Goal: Information Seeking & Learning: Learn about a topic

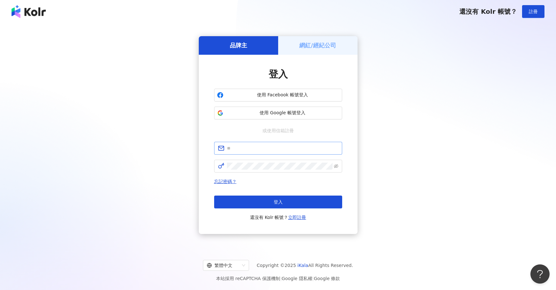
click at [262, 153] on span at bounding box center [278, 148] width 128 height 13
click at [264, 148] on input "text" at bounding box center [282, 148] width 111 height 7
type input "**********"
click button "登入" at bounding box center [278, 201] width 128 height 13
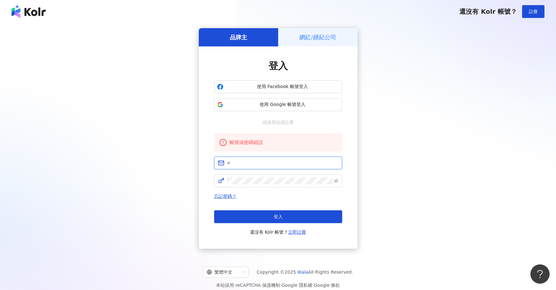
click at [278, 164] on input "text" at bounding box center [282, 162] width 111 height 7
type input "**********"
click button "登入" at bounding box center [278, 216] width 128 height 13
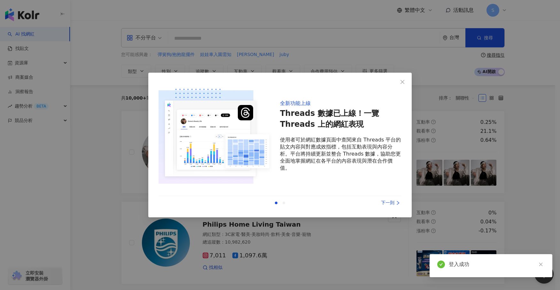
click at [447, 123] on div "全新功能上線 Threads 數據已上線！一覽 Threads 上的網紅表現 使用者可於網紅數據頁面中查閱來自 Threads 平台的貼文內容與對應成效指標，…" at bounding box center [280, 145] width 560 height 290
click at [402, 83] on icon "close" at bounding box center [402, 81] width 5 height 5
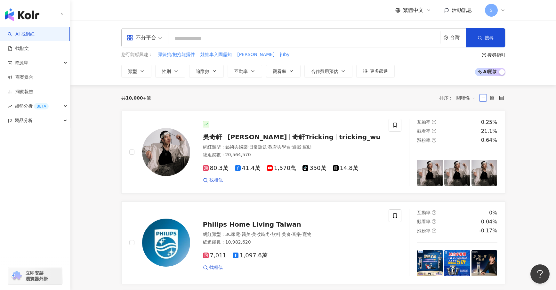
click at [212, 36] on input "search" at bounding box center [304, 38] width 267 height 12
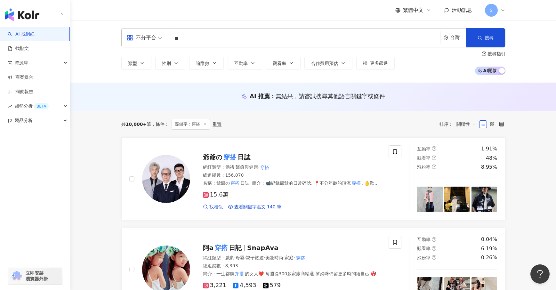
click at [161, 33] on span "不分平台" at bounding box center [144, 38] width 35 height 10
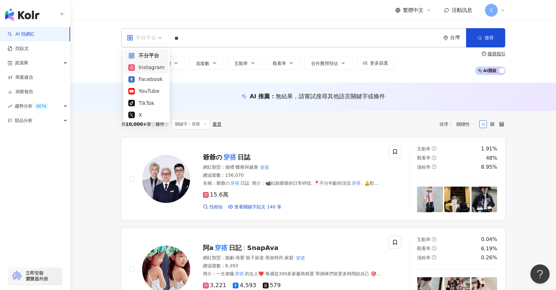
click at [152, 72] on div "Instagram" at bounding box center [146, 67] width 44 height 12
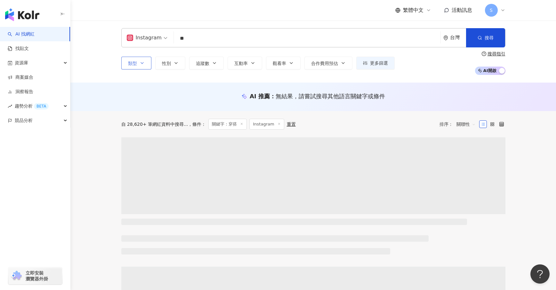
click at [142, 62] on icon "button" at bounding box center [141, 62] width 5 height 5
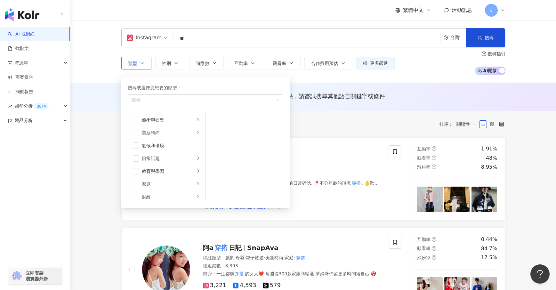
click at [142, 62] on icon "button" at bounding box center [141, 62] width 5 height 5
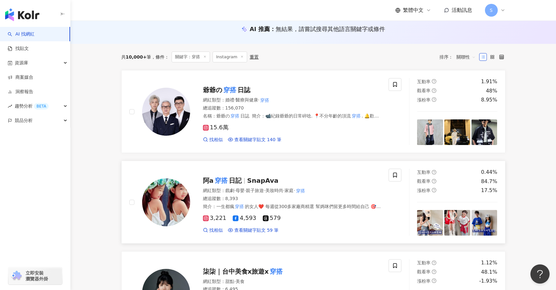
scroll to position [67, 0]
click at [168, 104] on img at bounding box center [166, 111] width 48 height 48
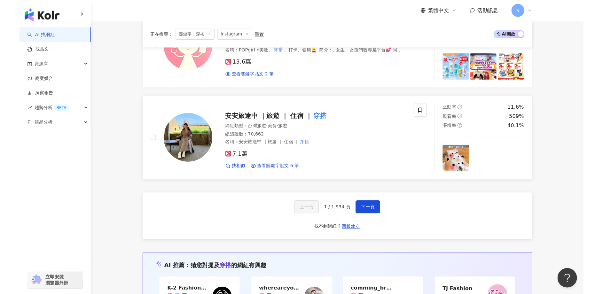
scroll to position [1044, 0]
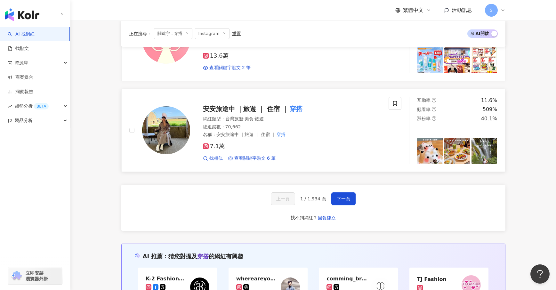
click at [172, 123] on img at bounding box center [166, 130] width 48 height 48
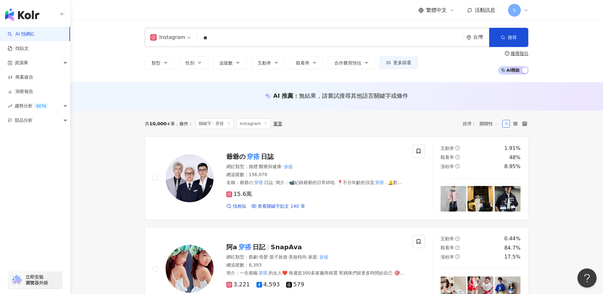
scroll to position [0, 0]
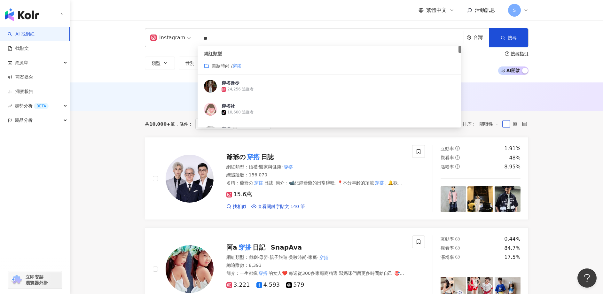
click at [220, 42] on input "**" at bounding box center [330, 38] width 261 height 12
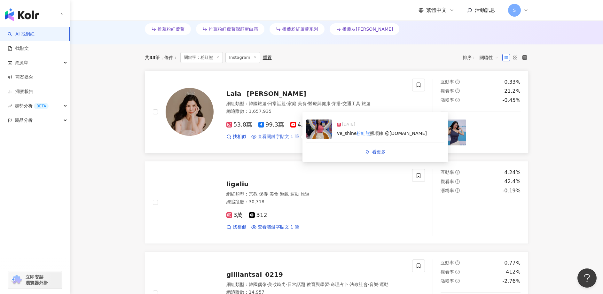
scroll to position [198, 0]
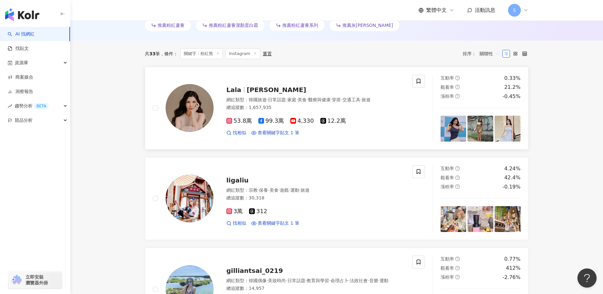
click at [193, 114] on img at bounding box center [190, 108] width 48 height 48
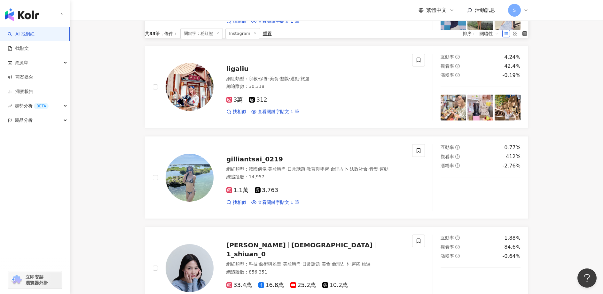
scroll to position [321, 0]
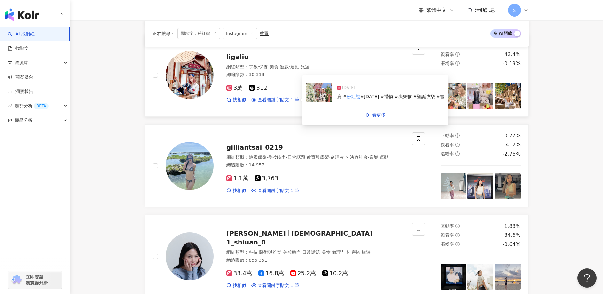
click at [316, 90] on img at bounding box center [319, 92] width 26 height 19
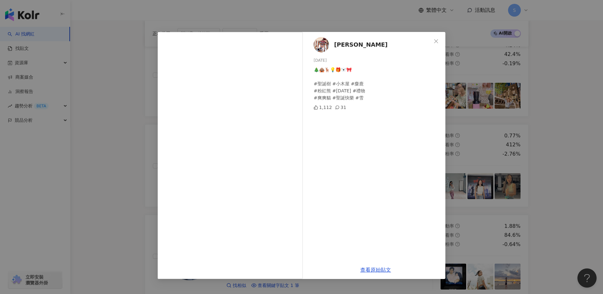
click at [464, 84] on div "劉俐佳🐲 2024/12/22 🎄🛖🦌💡🎁🐻‍❄️🎀 #聖誕樹 #小木屋 #麋鹿 #粉紅熊 #聖誕節 #禮物 #爽爽貓 #聖誕快樂 #雪 1,112 31 查…" at bounding box center [301, 147] width 603 height 294
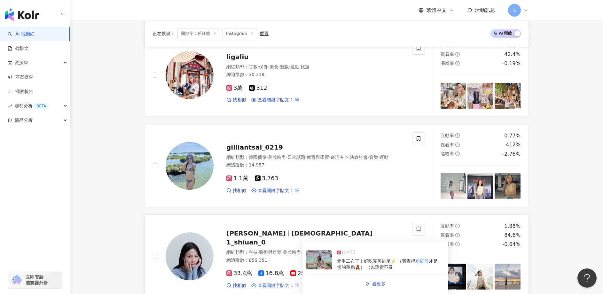
click at [286, 283] on span "查看關鍵字貼文 1 筆" at bounding box center [279, 286] width 42 height 6
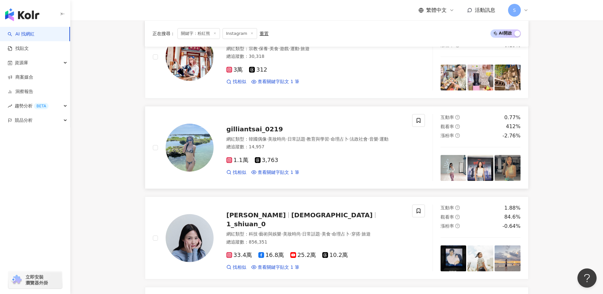
scroll to position [381, 0]
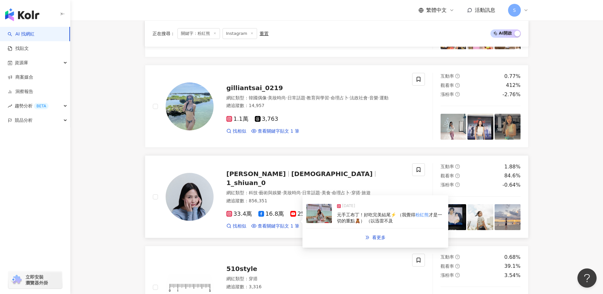
click at [330, 219] on img at bounding box center [319, 213] width 26 height 19
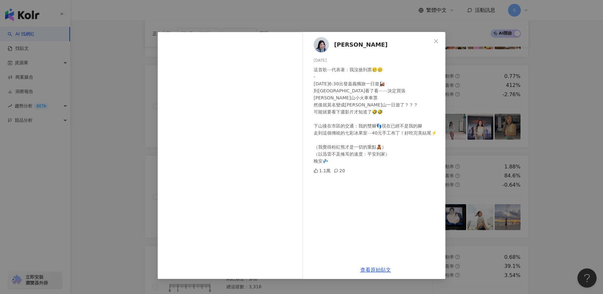
click at [476, 107] on div "林萱 2024/9/6 這首歌⋯代表著：我沒搶到票🥲🥲 - 今天6:30出發嘉義獨旅一日遊🚂 到嘉義火車站看了看⋯⋯決定買張阿里山小火車車票 然後就莫名變成阿…" at bounding box center [301, 147] width 603 height 294
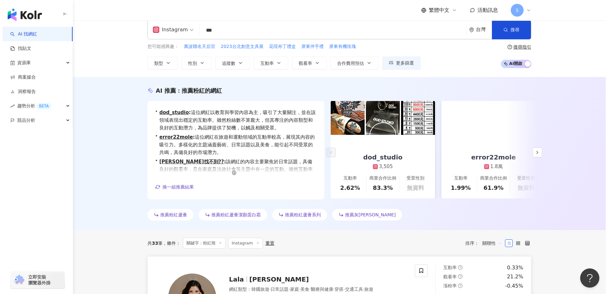
scroll to position [0, 0]
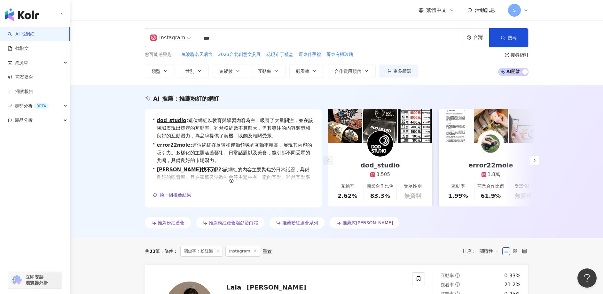
click at [230, 33] on input "***" at bounding box center [330, 38] width 261 height 12
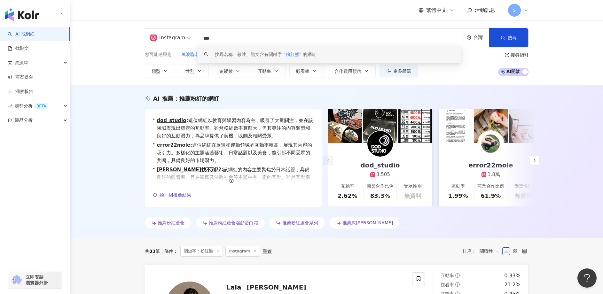
click at [230, 33] on input "***" at bounding box center [330, 38] width 261 height 12
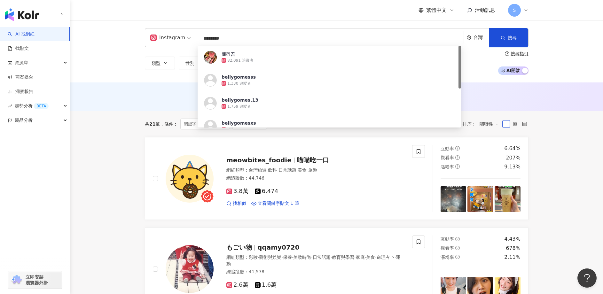
type input "********"
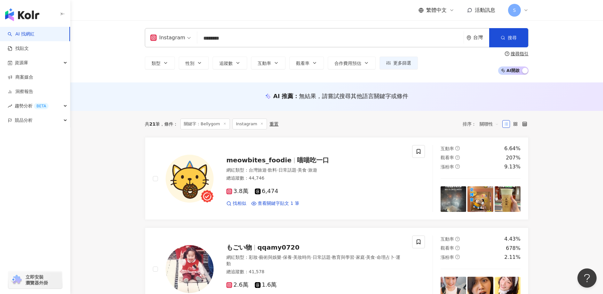
click at [391, 61] on button "更多篩選" at bounding box center [399, 63] width 38 height 13
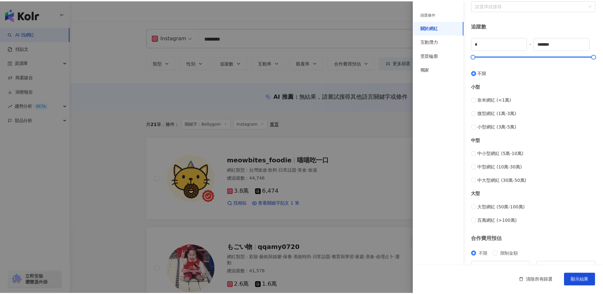
scroll to position [189, 0]
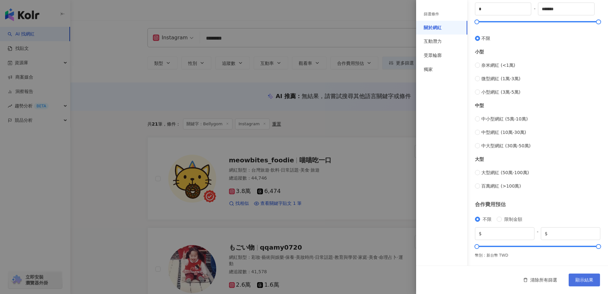
click at [555, 280] on span "顯示結果" at bounding box center [584, 280] width 18 height 5
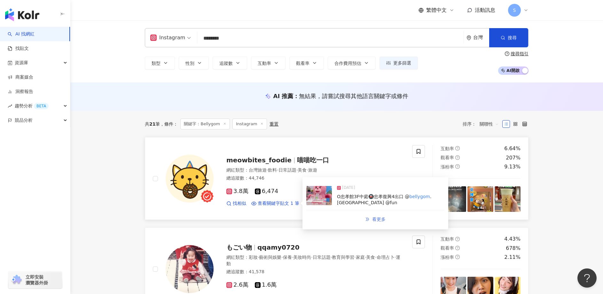
click at [366, 216] on link "看更多" at bounding box center [376, 219] width 34 height 13
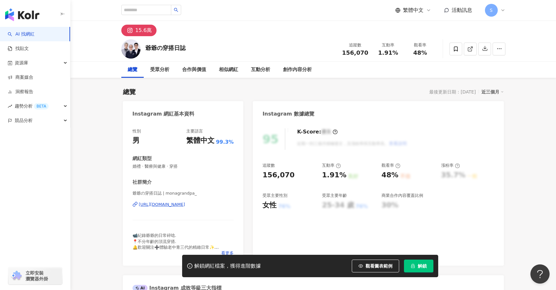
click at [411, 271] on button "解鎖" at bounding box center [418, 265] width 29 height 13
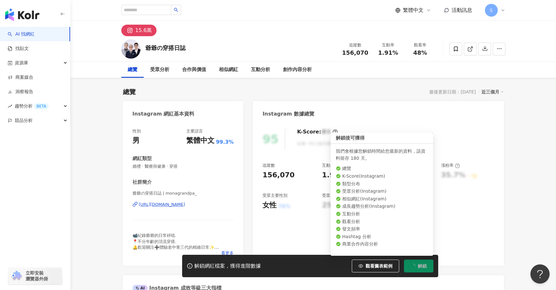
click at [411, 265] on icon "loading" at bounding box center [412, 265] width 5 height 5
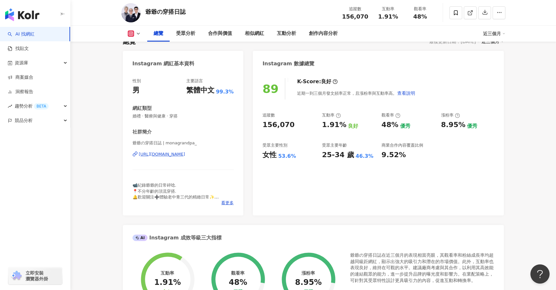
scroll to position [117, 0]
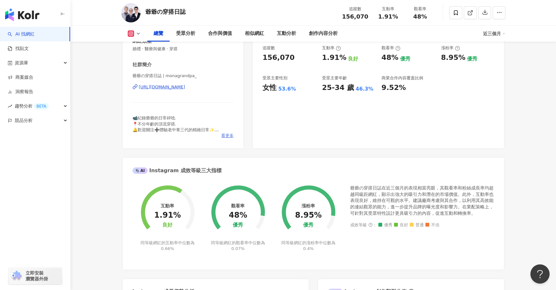
click at [227, 134] on span "看更多" at bounding box center [227, 136] width 12 height 6
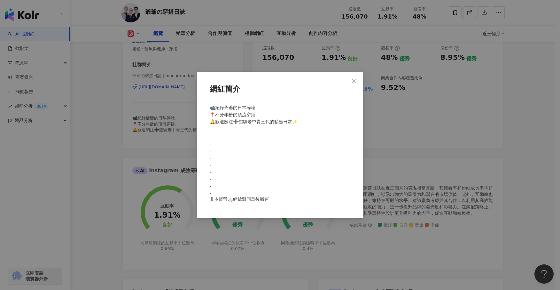
click at [395, 130] on div "網紅簡介 📹紀錄爺爺的日常碎唸. 📍不分年齡的頂流穿搭. 🔔歡迎關注➕體驗老中青三代的精緻日常✨ . . . . . . . . . . 非本經營🙏🏻經爺爺同…" at bounding box center [280, 145] width 560 height 290
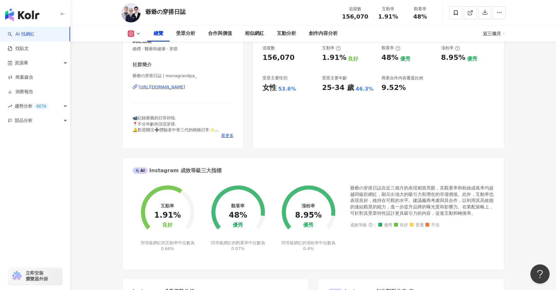
click at [185, 89] on div "https://www.instagram.com/monagrandpa_/" at bounding box center [162, 87] width 46 height 6
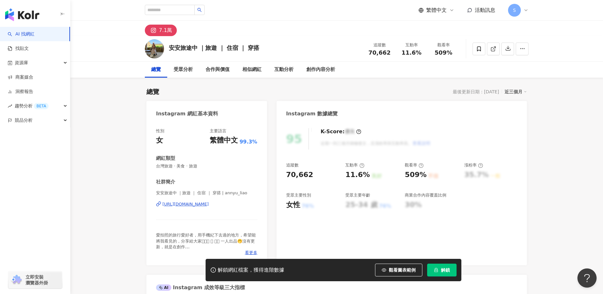
click at [190, 206] on div "[URL][DOMAIN_NAME]" at bounding box center [185, 204] width 46 height 6
click at [446, 265] on button "解鎖" at bounding box center [441, 270] width 29 height 13
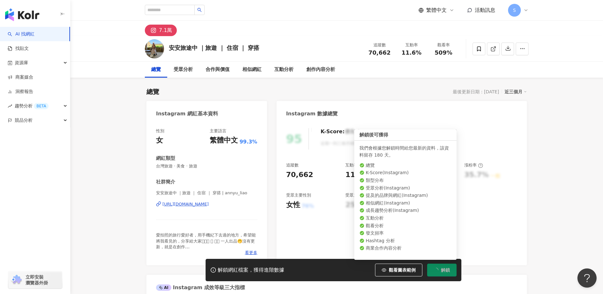
click at [440, 265] on button "解鎖" at bounding box center [441, 270] width 29 height 13
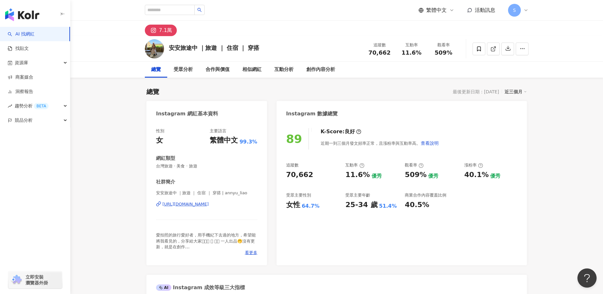
drag, startPoint x: 182, startPoint y: 210, endPoint x: 186, endPoint y: 207, distance: 5.7
click at [182, 210] on div "安安旅途中 ｜旅遊 ｜ 住宿 ｜ 穿搭 | annyu_liao https://www.instagram.com/annyu_liao/" at bounding box center [206, 208] width 101 height 37
click at [182, 202] on div "https://www.instagram.com/annyu_liao/" at bounding box center [185, 204] width 46 height 6
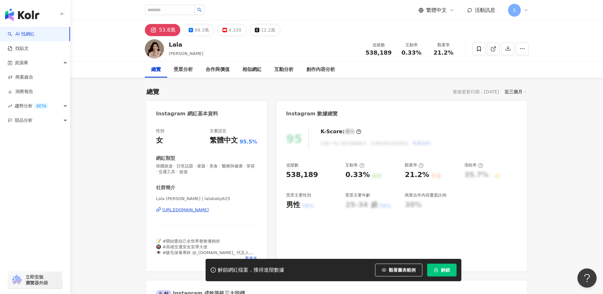
click at [445, 271] on span "解鎖" at bounding box center [445, 270] width 9 height 5
click at [193, 213] on div "https://www.instagram.com/lalababy625/" at bounding box center [185, 210] width 46 height 6
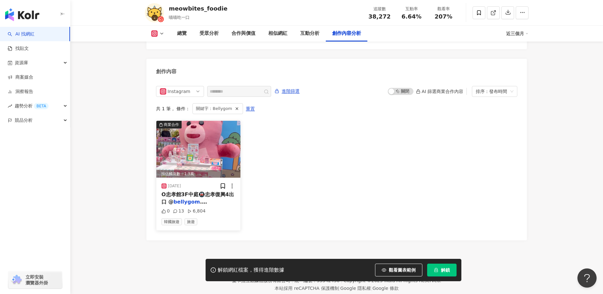
scroll to position [1939, 0]
click at [178, 35] on div "總覽" at bounding box center [182, 34] width 10 height 8
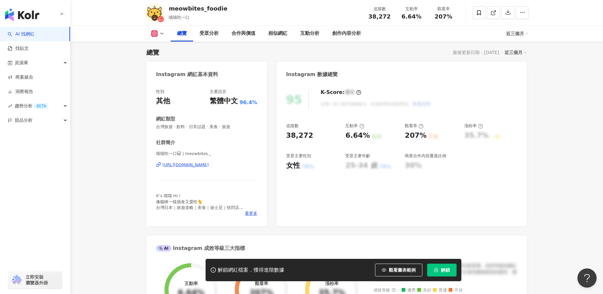
click at [200, 163] on div "https://www.instagram.com/meowbites._/" at bounding box center [185, 165] width 46 height 6
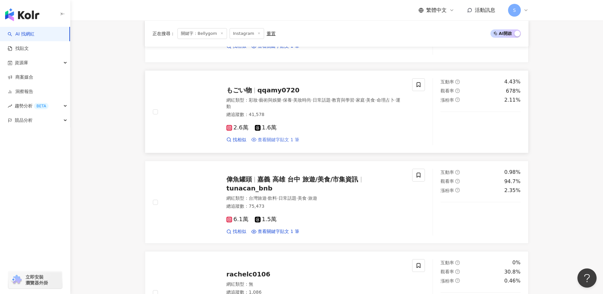
scroll to position [157, 0]
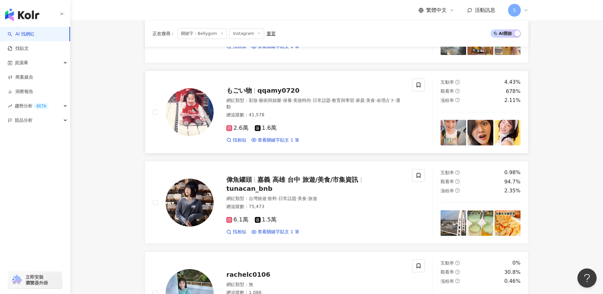
click at [218, 107] on div "もごい物 qqamy0720 網紅類型 ： 彩妝 · 藝術與娛樂 · 保養 · 美妝時尚 · 日常話題 · 教育與學習 · 家庭 · 美食 · 命理占卜 · …" at bounding box center [309, 112] width 191 height 62
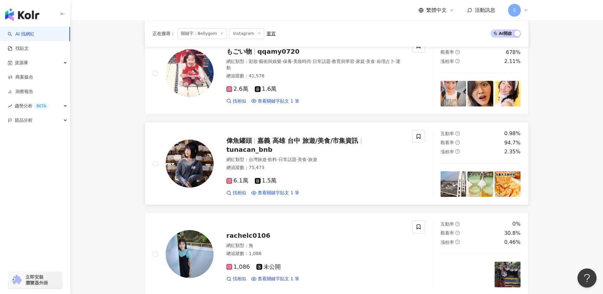
scroll to position [209, 0]
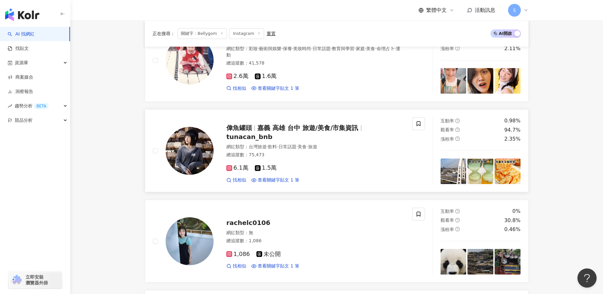
click at [185, 146] on img at bounding box center [190, 151] width 48 height 48
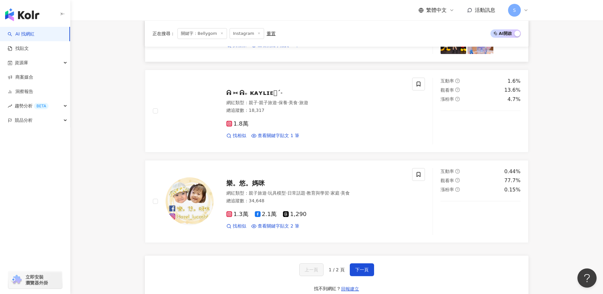
scroll to position [978, 0]
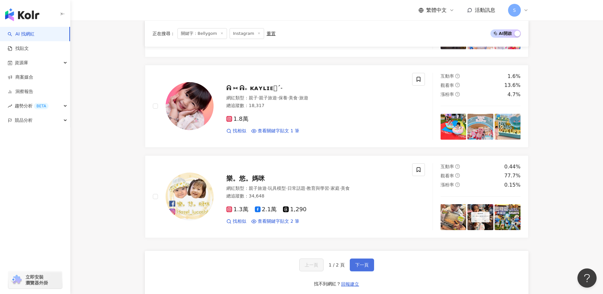
click at [364, 261] on button "下一頁" at bounding box center [362, 265] width 24 height 13
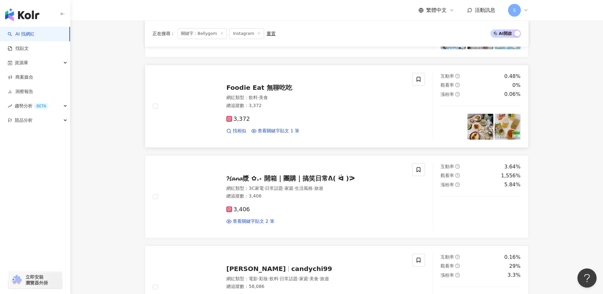
scroll to position [702, 0]
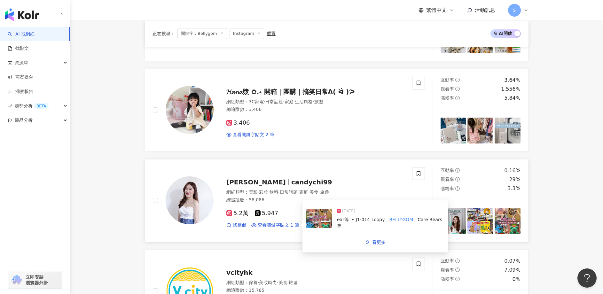
click at [168, 203] on img at bounding box center [190, 201] width 48 height 48
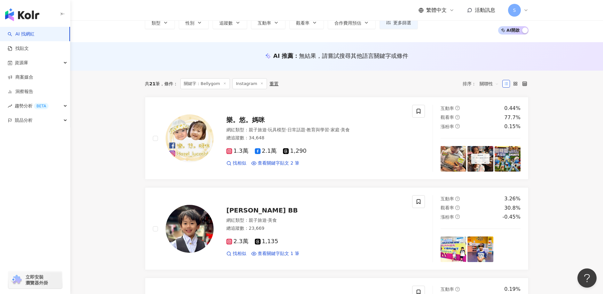
scroll to position [0, 0]
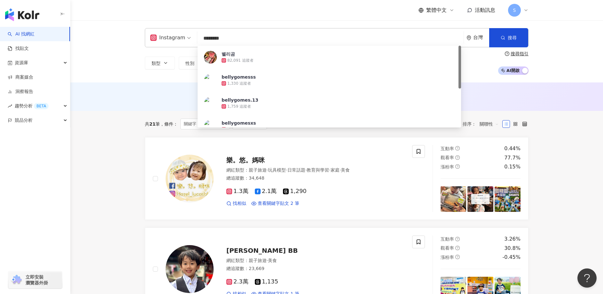
click at [230, 44] on input "********" at bounding box center [330, 38] width 261 height 12
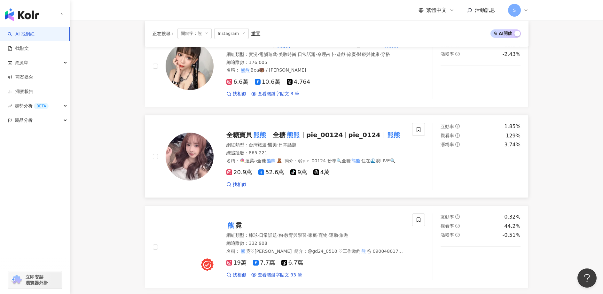
scroll to position [791, 0]
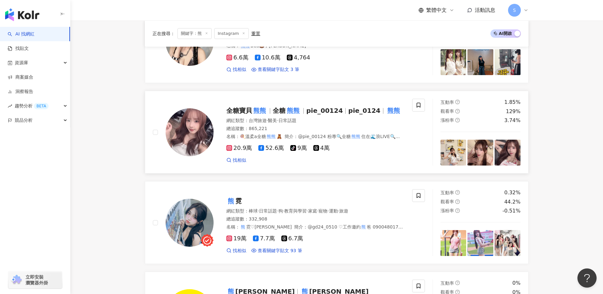
click at [197, 136] on img at bounding box center [190, 132] width 48 height 48
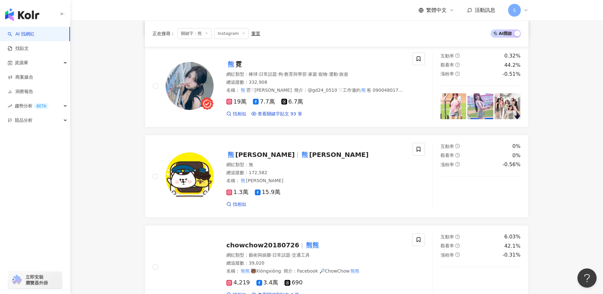
scroll to position [928, 0]
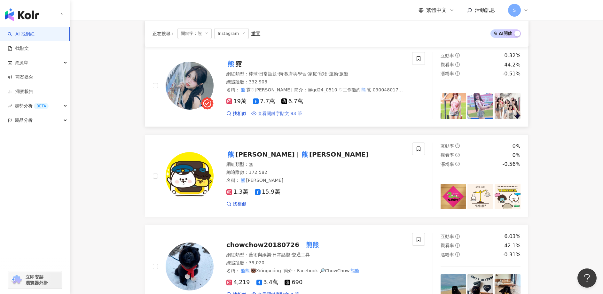
click at [266, 113] on span "查看關鍵字貼文 93 筆" at bounding box center [280, 114] width 44 height 6
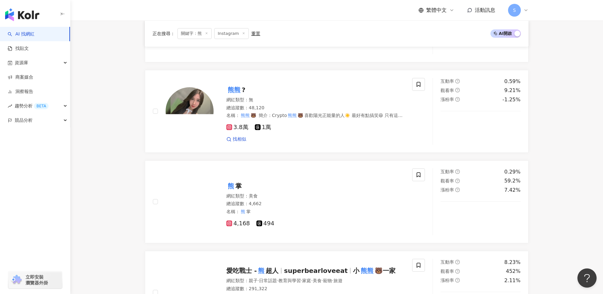
scroll to position [0, 0]
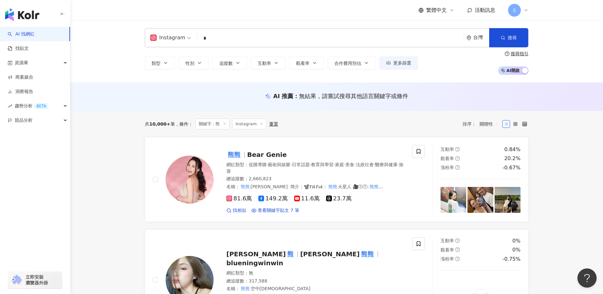
click at [223, 41] on input "*" at bounding box center [330, 38] width 261 height 12
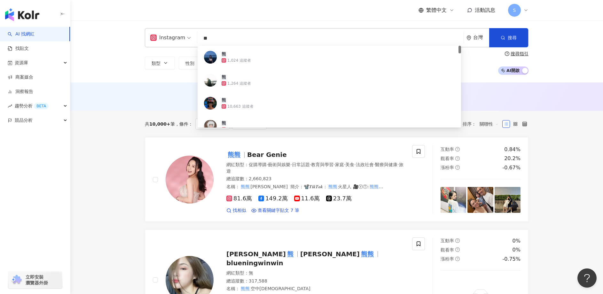
type input "*"
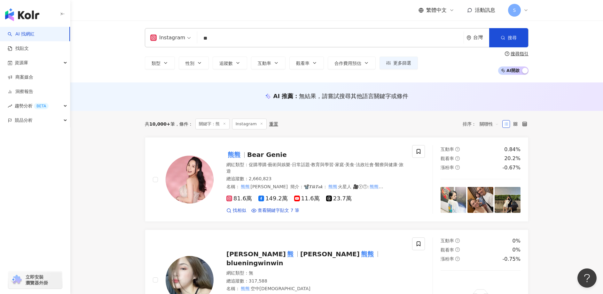
type input "**"
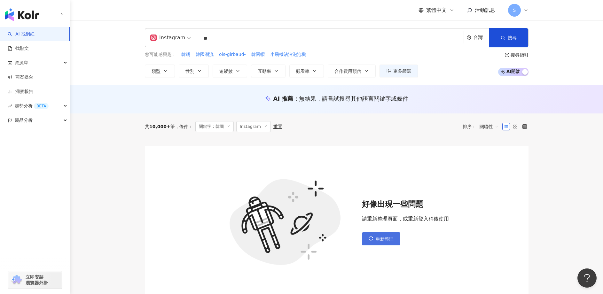
click at [387, 237] on span "重新整理" at bounding box center [385, 239] width 18 height 5
click at [379, 238] on span "重新整理" at bounding box center [385, 239] width 18 height 5
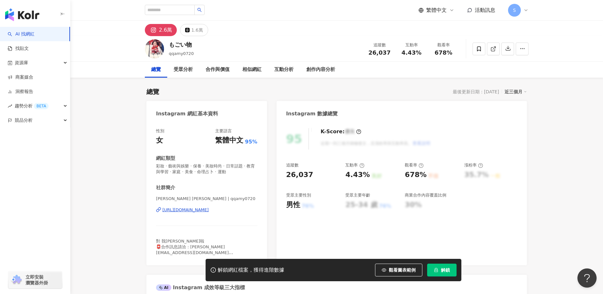
click at [209, 209] on div "[URL][DOMAIN_NAME]" at bounding box center [185, 210] width 46 height 6
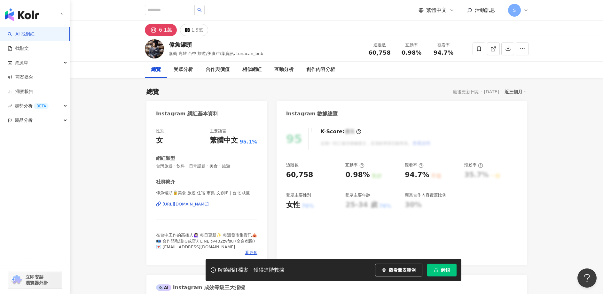
click at [209, 206] on div "[URL][DOMAIN_NAME]" at bounding box center [185, 204] width 46 height 6
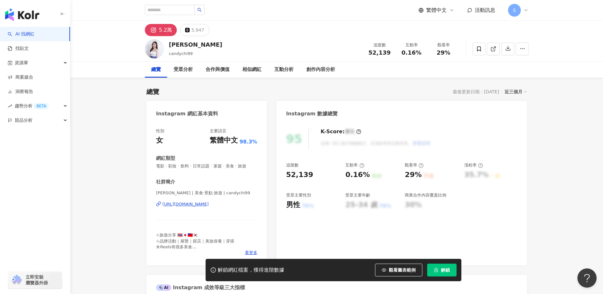
click at [438, 264] on button "解鎖" at bounding box center [441, 270] width 29 height 13
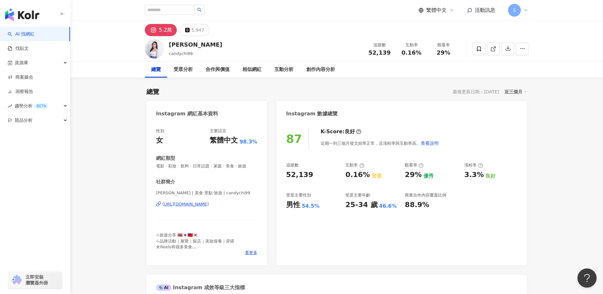
click at [201, 207] on div "https://www.instagram.com/candychi99/" at bounding box center [185, 204] width 46 height 6
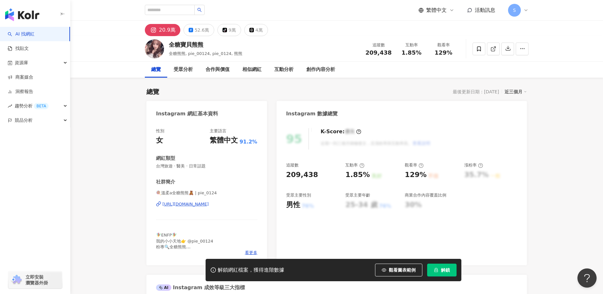
click at [206, 204] on div "https://www.instagram.com/pie_0124/" at bounding box center [185, 204] width 46 height 6
click at [446, 272] on span "解鎖" at bounding box center [445, 270] width 9 height 5
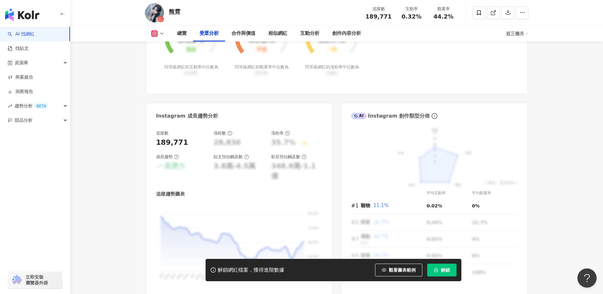
scroll to position [93, 0]
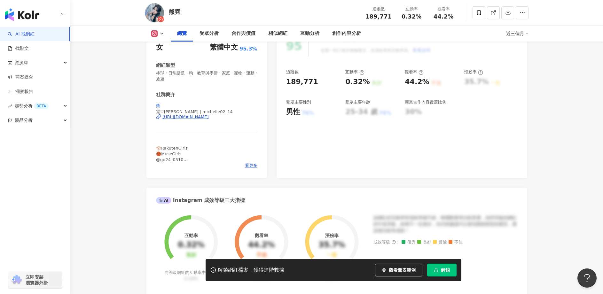
click at [209, 117] on div "https://www.instagram.com/michelle02_14/" at bounding box center [185, 117] width 46 height 6
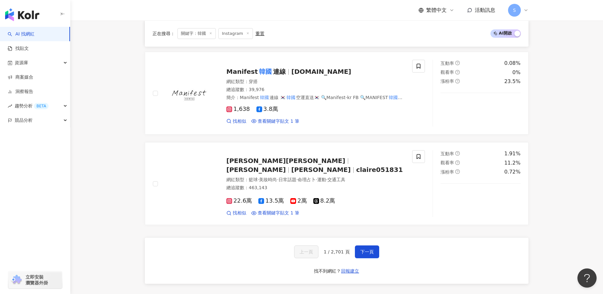
scroll to position [998, 0]
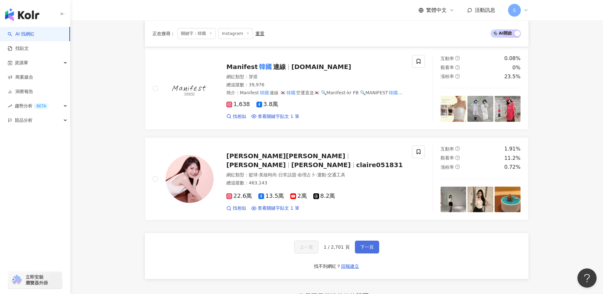
click at [363, 254] on button "下一頁" at bounding box center [367, 247] width 24 height 13
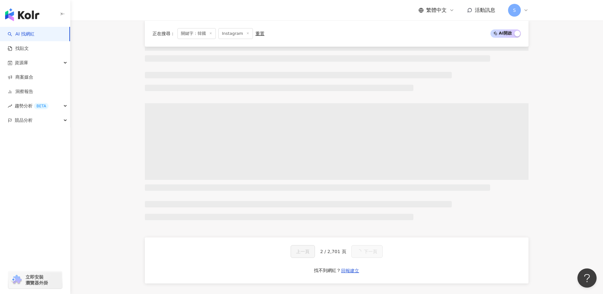
scroll to position [993, 0]
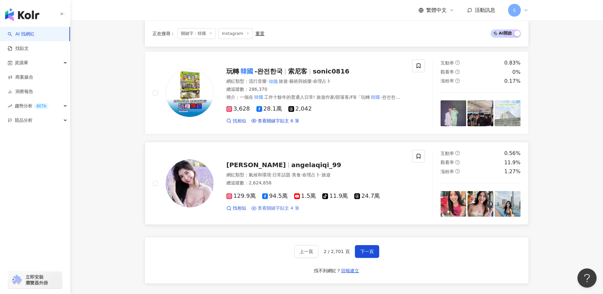
click at [268, 207] on span "查看關鍵字貼文 4 筆" at bounding box center [279, 208] width 42 height 6
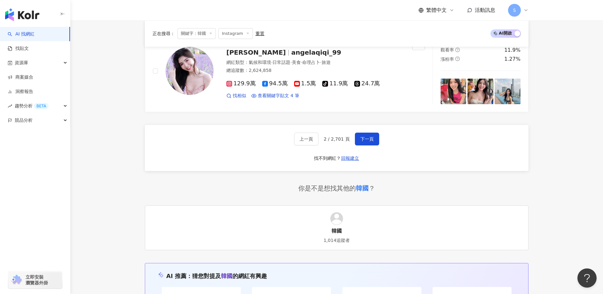
scroll to position [1112, 0]
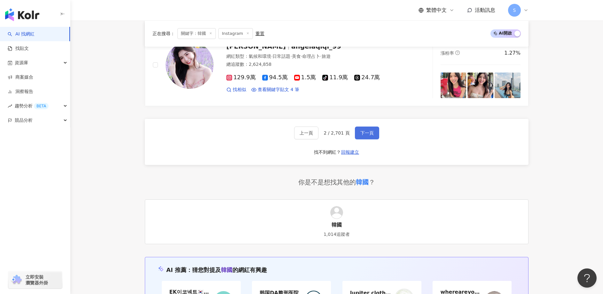
click at [371, 137] on button "下一頁" at bounding box center [367, 133] width 24 height 13
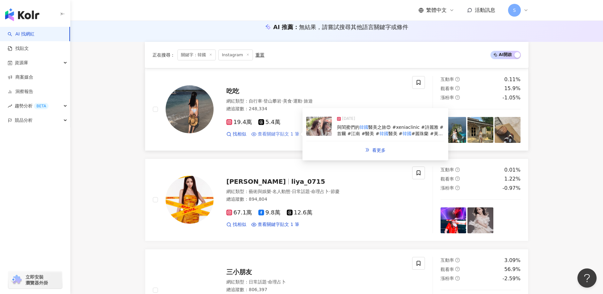
scroll to position [69, 0]
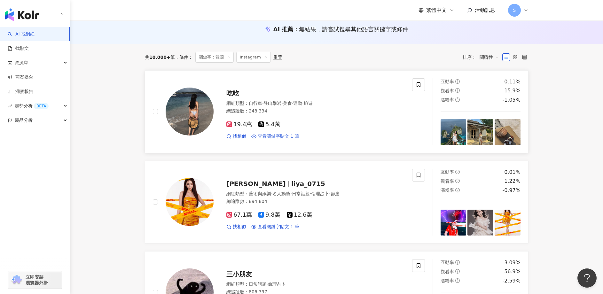
click at [285, 134] on span "查看關鍵字貼文 1 筆" at bounding box center [279, 136] width 42 height 6
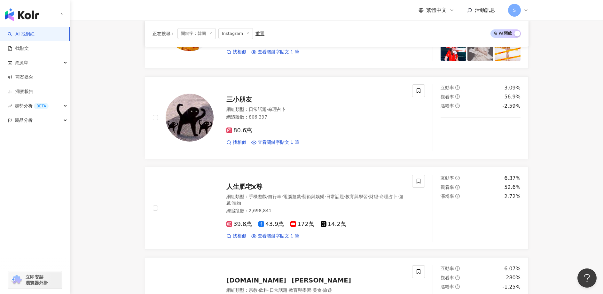
scroll to position [0, 0]
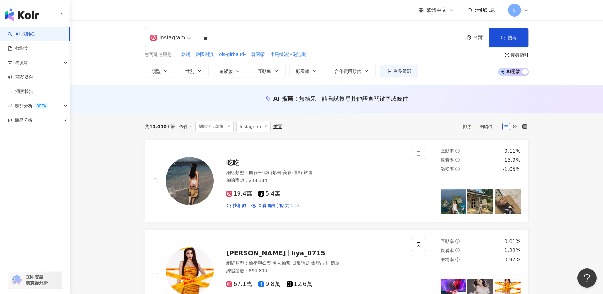
click at [225, 35] on input "**" at bounding box center [330, 38] width 261 height 12
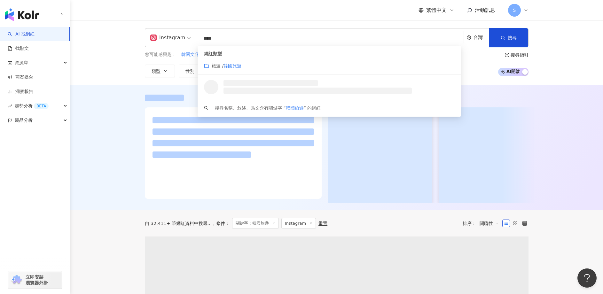
type input "****"
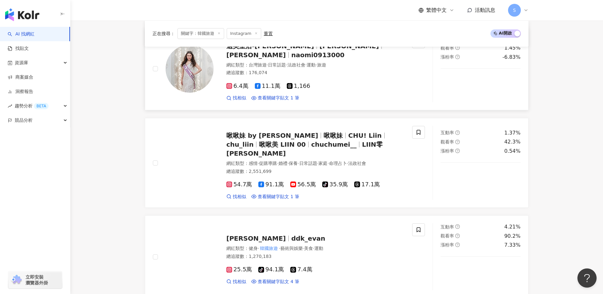
scroll to position [381, 0]
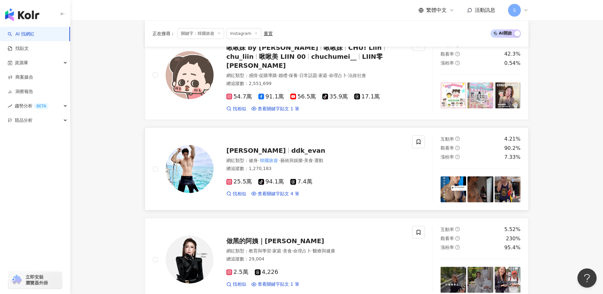
click at [186, 161] on img at bounding box center [190, 169] width 48 height 48
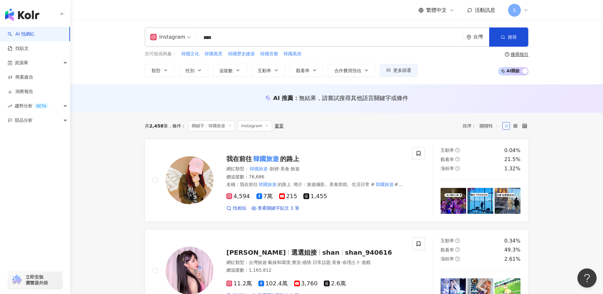
scroll to position [0, 0]
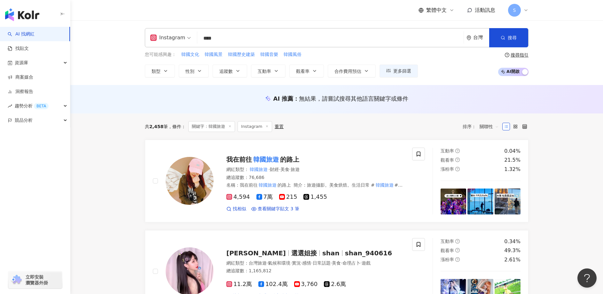
click at [219, 40] on input "****" at bounding box center [330, 38] width 261 height 12
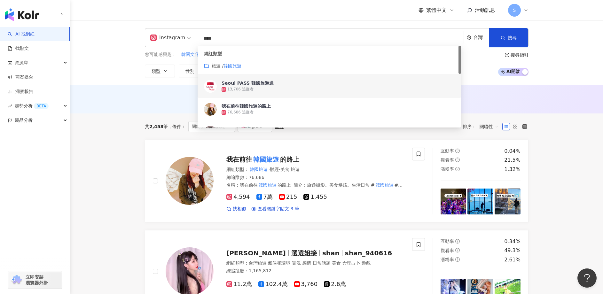
click at [219, 40] on input "****" at bounding box center [330, 38] width 261 height 12
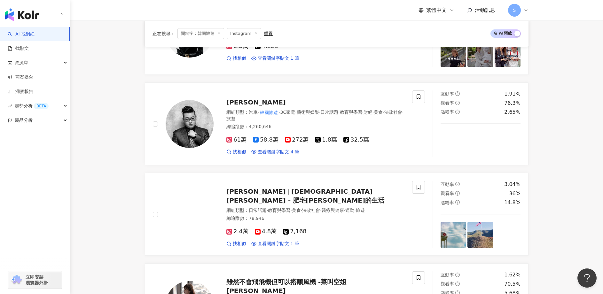
scroll to position [613, 0]
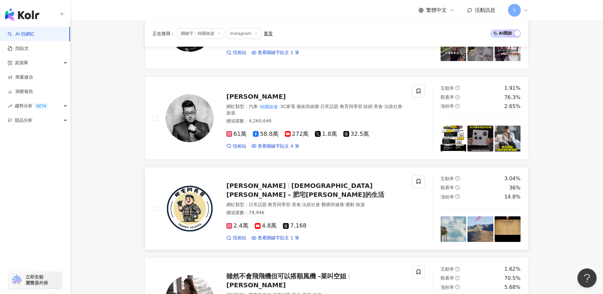
click at [264, 223] on div "2.4萬 4.8萬 7,168 找相似 查看關鍵字貼文 1 筆" at bounding box center [315, 229] width 178 height 24
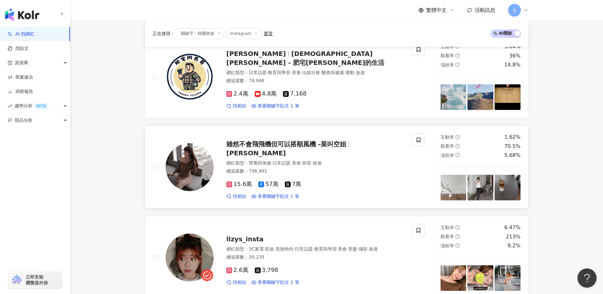
click at [263, 180] on div "15.6萬 57萬 7萬 找相似 查看關鍵字貼文 1 筆" at bounding box center [315, 188] width 178 height 24
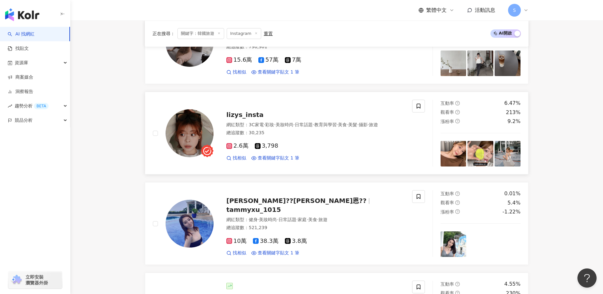
scroll to position [871, 0]
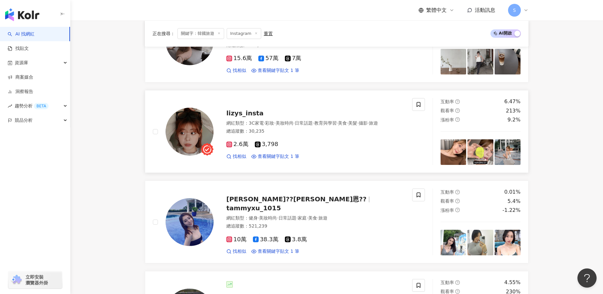
click at [206, 125] on img at bounding box center [190, 132] width 48 height 48
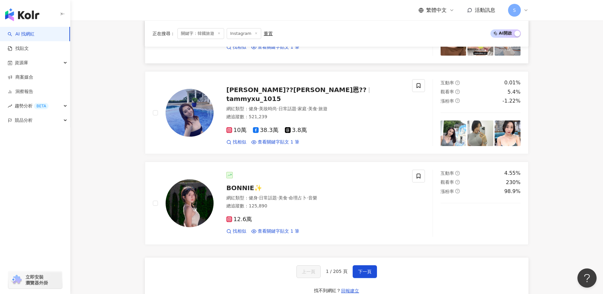
scroll to position [981, 0]
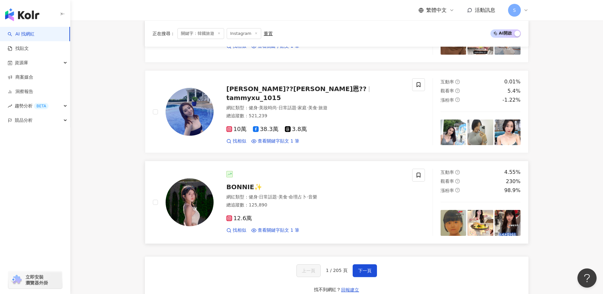
click at [194, 210] on img at bounding box center [190, 202] width 48 height 48
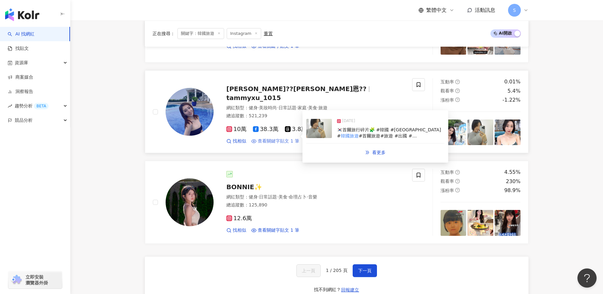
click at [276, 138] on span "查看關鍵字貼文 1 筆" at bounding box center [279, 141] width 42 height 6
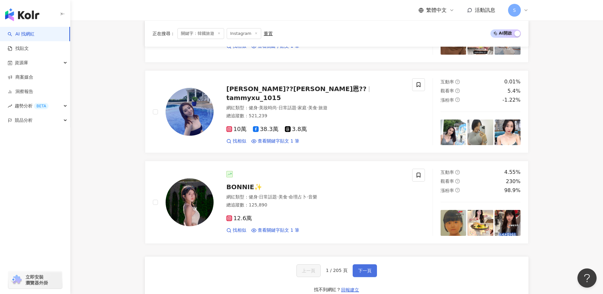
click at [369, 266] on button "下一頁" at bounding box center [365, 270] width 24 height 13
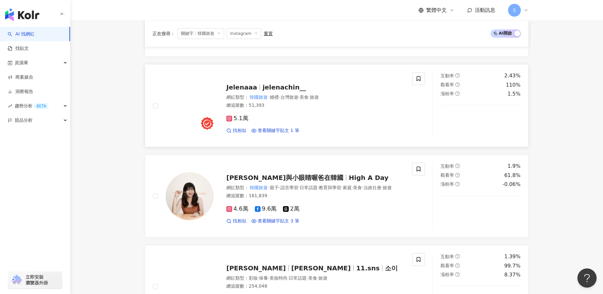
scroll to position [864, 0]
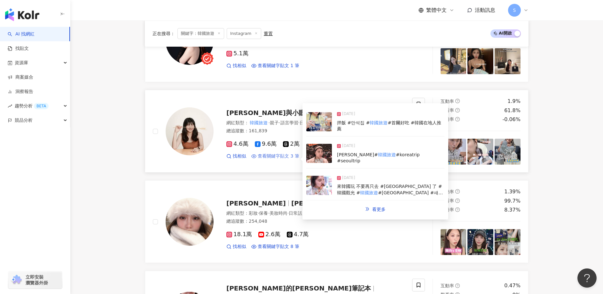
click at [291, 157] on span "查看關鍵字貼文 3 筆" at bounding box center [279, 156] width 42 height 6
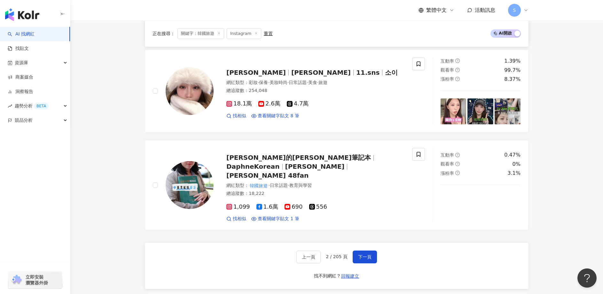
scroll to position [1092, 0]
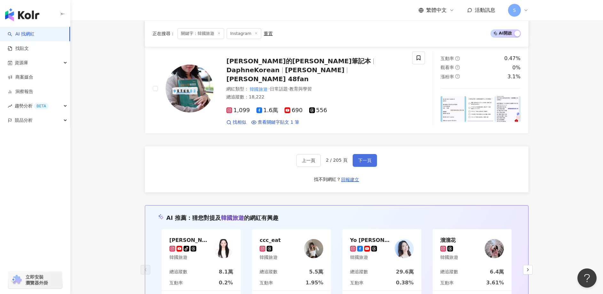
click at [368, 158] on span "下一頁" at bounding box center [364, 160] width 13 height 5
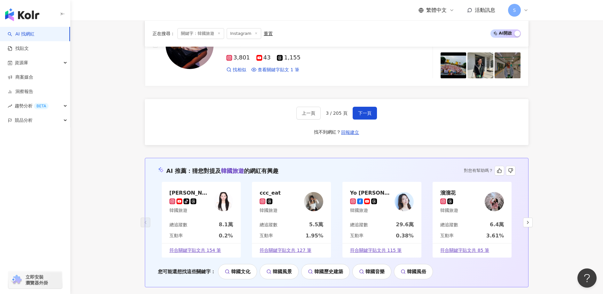
scroll to position [1163, 0]
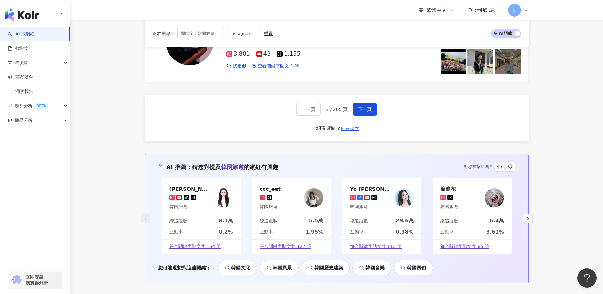
click at [209, 244] on span "符合關鍵字貼文共 154 筆" at bounding box center [195, 247] width 52 height 6
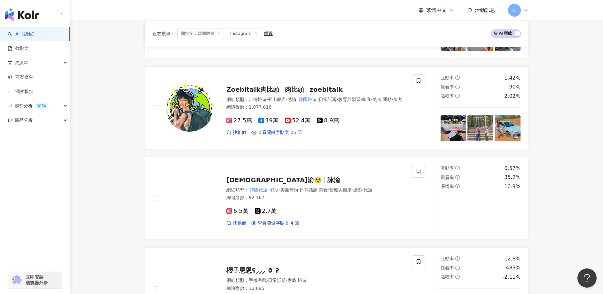
scroll to position [826, 0]
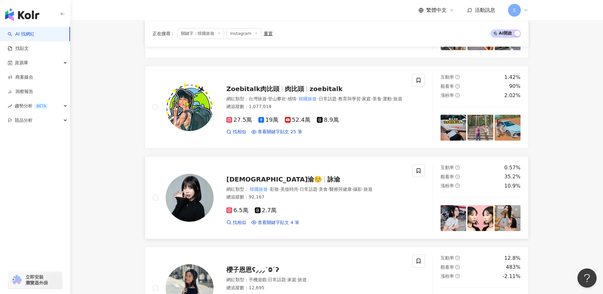
click at [215, 185] on div "詠渝☺️ 詠渝 網紅類型 ： 韓國旅遊 · 彩妝 · 美妝時尚 · 日常話題 · 美食 · 醫療與健康 · 攝影 · 旅遊 總追蹤數 ： 92,167 6.5…" at bounding box center [309, 198] width 191 height 56
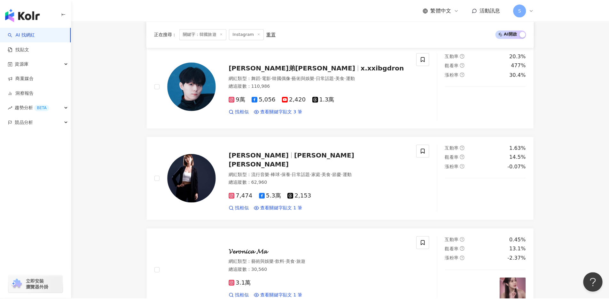
scroll to position [470, 0]
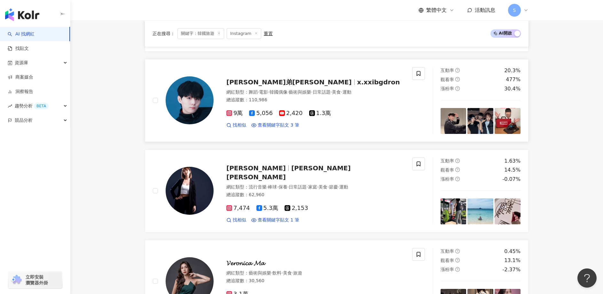
click at [215, 91] on div "瑋弟WD x.xxibgdron 網紅類型 ： 舞蹈 · 電影 · 韓國偶像 · 藝術與娛樂 · 日常話題 · 美食 · 運動 總追蹤數 ： 110,986 …" at bounding box center [309, 101] width 191 height 56
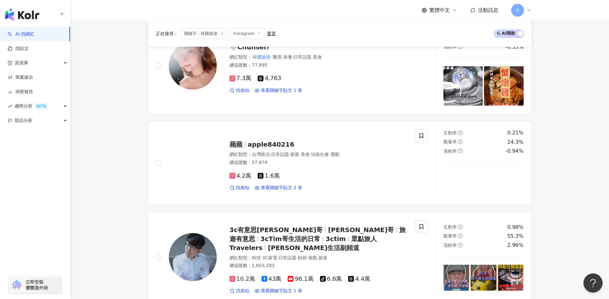
scroll to position [221, 0]
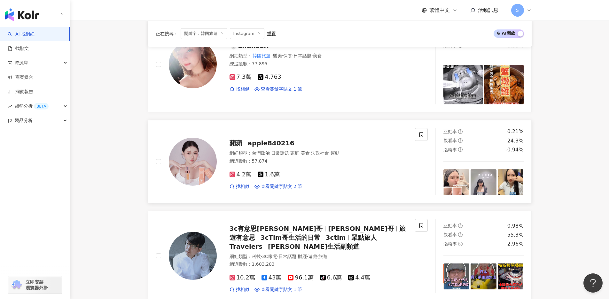
click at [225, 159] on div "蘋蘋 apple840216 網紅類型 ： 台灣政治 · 日常話題 · 家庭 · 美食 · 法政社會 · 運動 總追蹤數 ： 57,874 4.2萬 1.6萬…" at bounding box center [312, 161] width 191 height 56
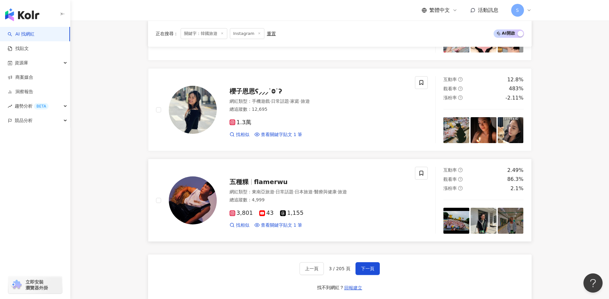
scroll to position [1041, 0]
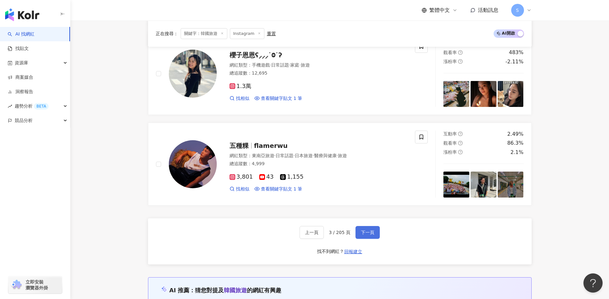
click at [367, 230] on span "下一頁" at bounding box center [367, 232] width 13 height 5
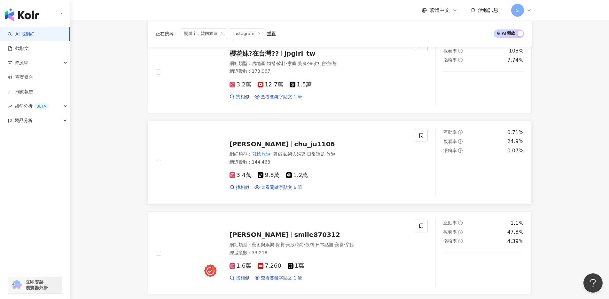
scroll to position [812, 0]
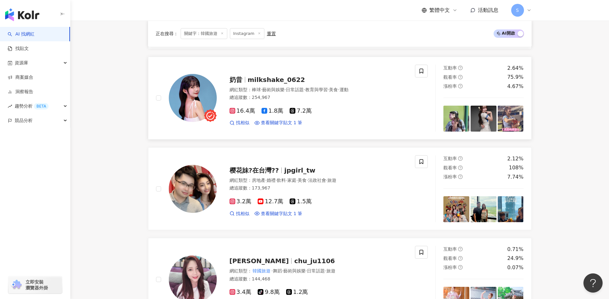
click at [239, 76] on span "奶昔" at bounding box center [236, 80] width 13 height 8
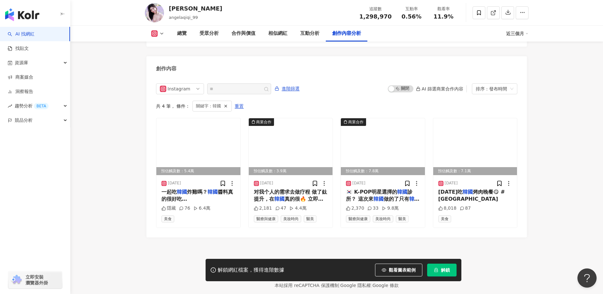
scroll to position [1960, 0]
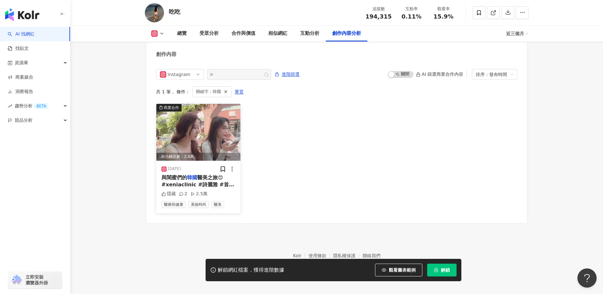
scroll to position [1948, 0]
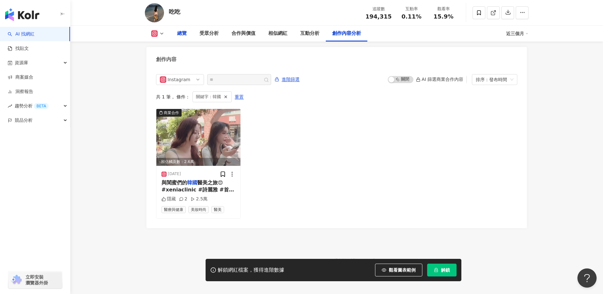
click at [180, 32] on div "總覽" at bounding box center [182, 34] width 10 height 8
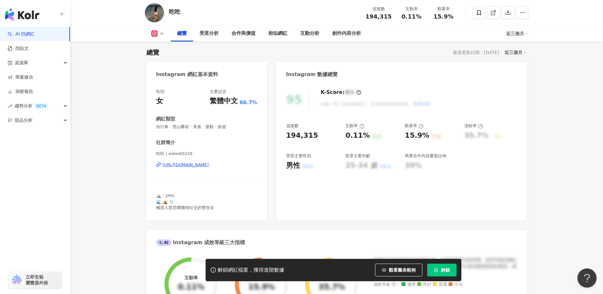
click at [203, 160] on div "吃吃 | eateat0228 [URL][DOMAIN_NAME]" at bounding box center [206, 169] width 101 height 37
click at [203, 163] on div "[URL][DOMAIN_NAME]" at bounding box center [185, 165] width 46 height 6
click at [443, 271] on span "解鎖" at bounding box center [445, 270] width 9 height 5
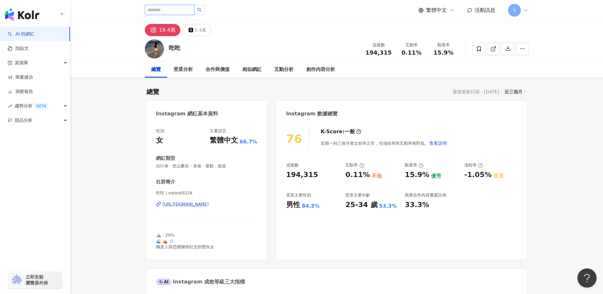
click at [161, 7] on input "search" at bounding box center [170, 10] width 50 height 10
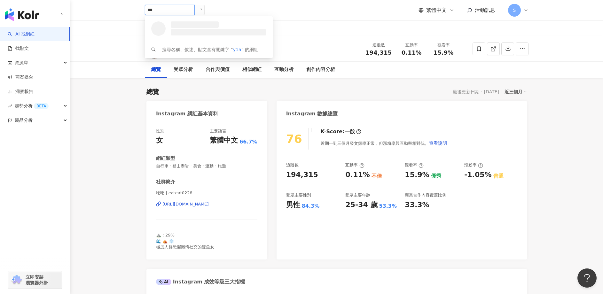
type input "****"
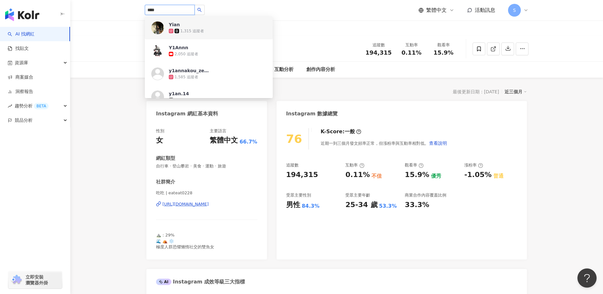
click at [182, 30] on div "1,315 追蹤者" at bounding box center [192, 30] width 24 height 5
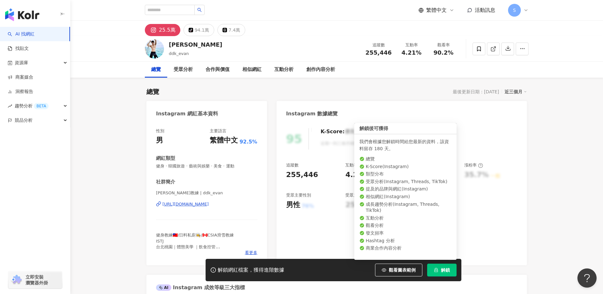
click at [446, 268] on span "解鎖" at bounding box center [445, 270] width 9 height 5
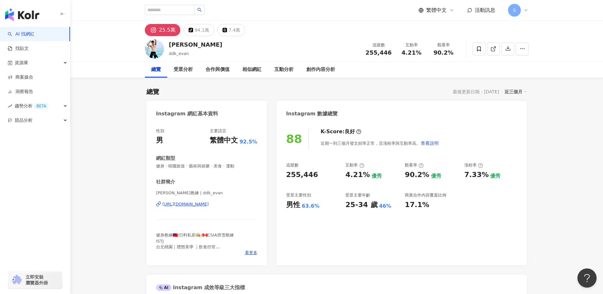
click at [200, 205] on div "https://www.instagram.com/ddk_evan/" at bounding box center [185, 204] width 46 height 6
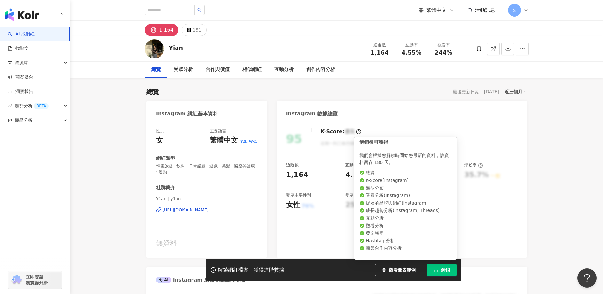
click at [440, 268] on button "解鎖" at bounding box center [441, 270] width 29 height 13
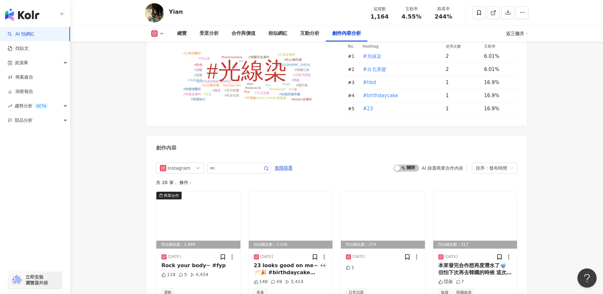
scroll to position [1840, 0]
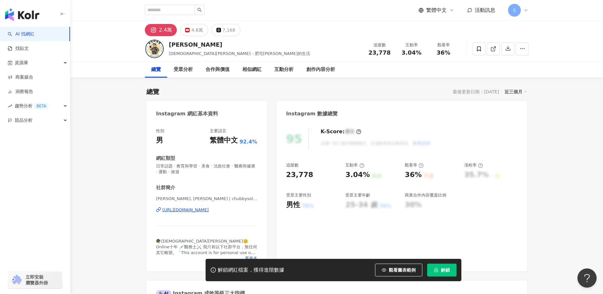
click at [229, 206] on div "[PERSON_NAME], [PERSON_NAME] | chubbysoldier [URL][DOMAIN_NAME]" at bounding box center [206, 214] width 101 height 37
click at [209, 208] on div "[URL][DOMAIN_NAME]" at bounding box center [185, 210] width 46 height 6
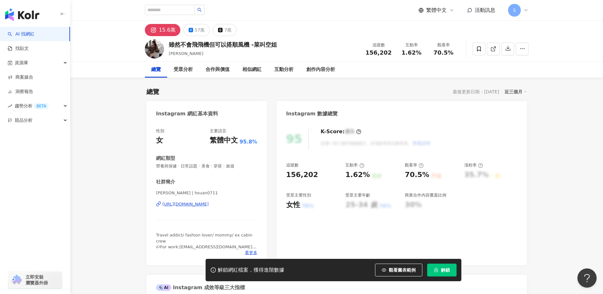
click at [207, 205] on div "https://www.instagram.com/hsuan0711/" at bounding box center [185, 204] width 46 height 6
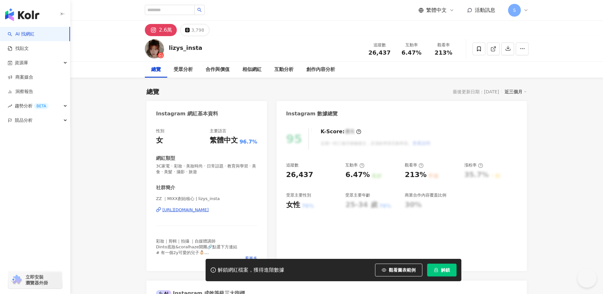
click at [205, 211] on div "https://www.instagram.com/lizys_insta/" at bounding box center [185, 210] width 46 height 6
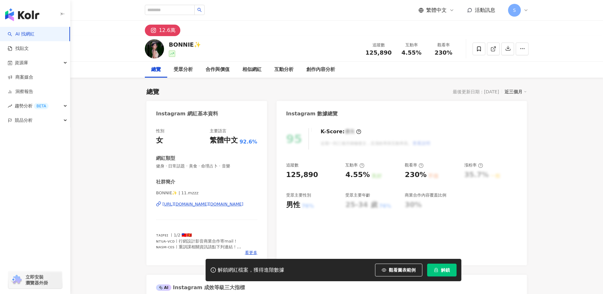
click at [208, 207] on div "https://www.instagram.com/11.mzzz/" at bounding box center [202, 204] width 81 height 6
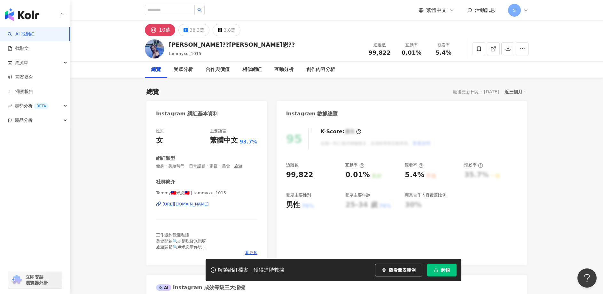
click at [203, 206] on div "https://www.instagram.com/tammyxu_1015/" at bounding box center [185, 204] width 46 height 6
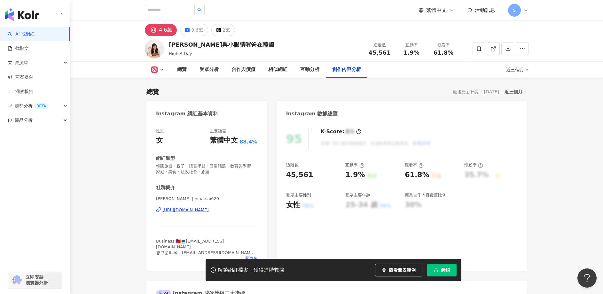
scroll to position [1960, 0]
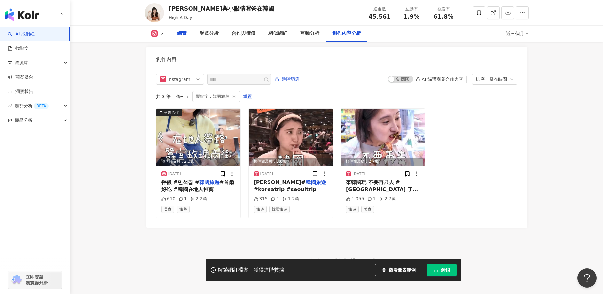
click at [177, 36] on div "總覽" at bounding box center [182, 34] width 10 height 8
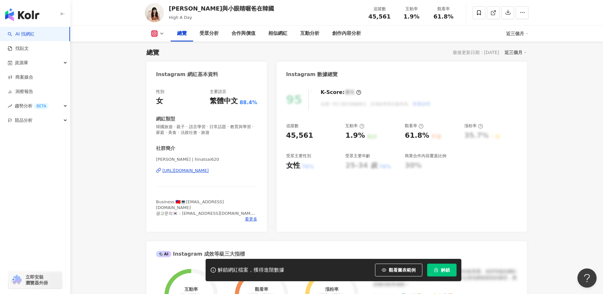
click at [186, 173] on div "https://www.instagram.com/hinatsai620/" at bounding box center [185, 171] width 46 height 6
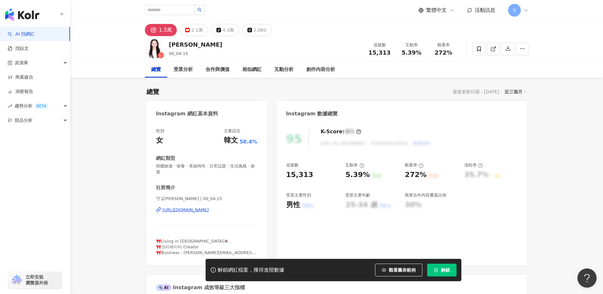
click at [193, 207] on div "https://www.instagram.com/00_04.15/" at bounding box center [185, 210] width 46 height 6
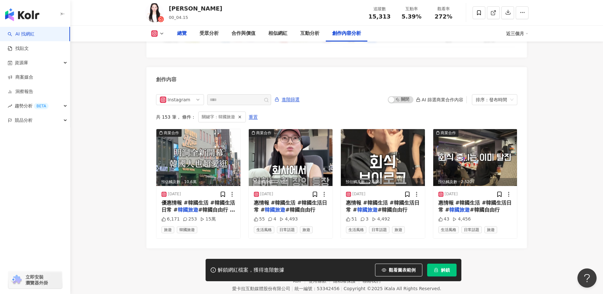
click at [185, 34] on div "總覽" at bounding box center [182, 34] width 10 height 8
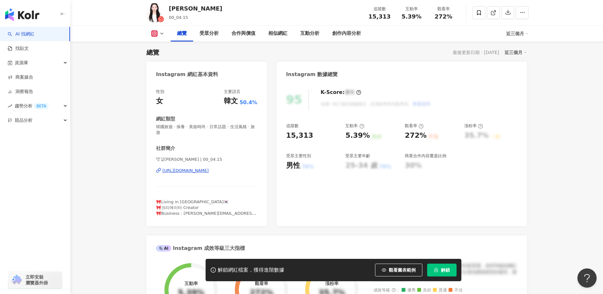
click at [442, 273] on button "解鎖" at bounding box center [441, 270] width 29 height 13
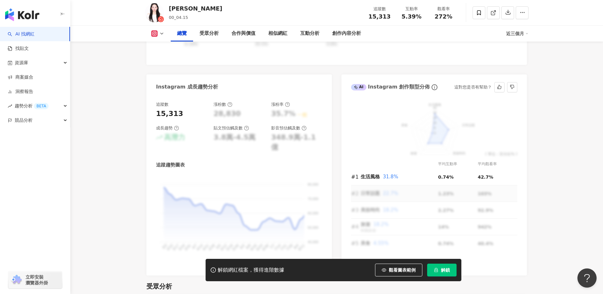
scroll to position [341, 0]
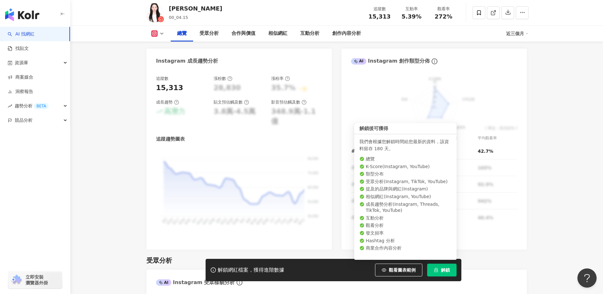
click at [449, 267] on button "解鎖" at bounding box center [441, 270] width 29 height 13
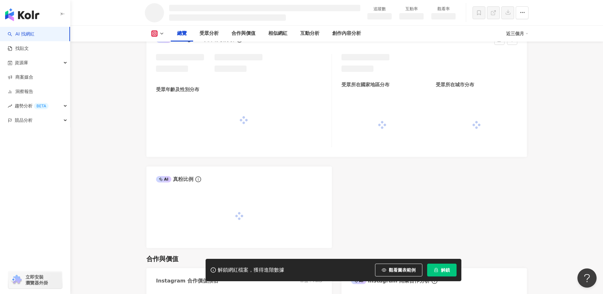
scroll to position [509, 0]
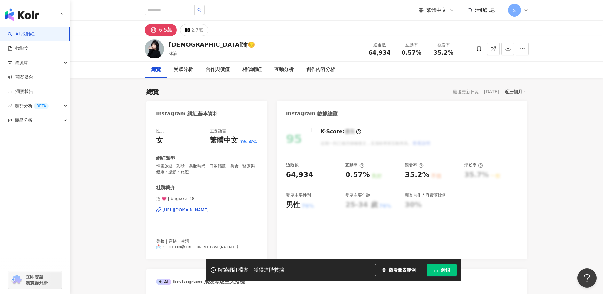
click at [201, 212] on div "https://www.instagram.com/brigixxe_18/" at bounding box center [185, 210] width 46 height 6
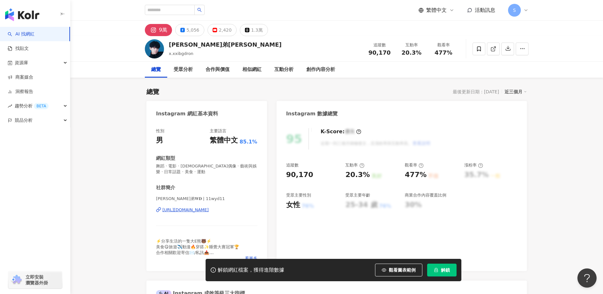
click at [448, 268] on span "解鎖" at bounding box center [445, 270] width 9 height 5
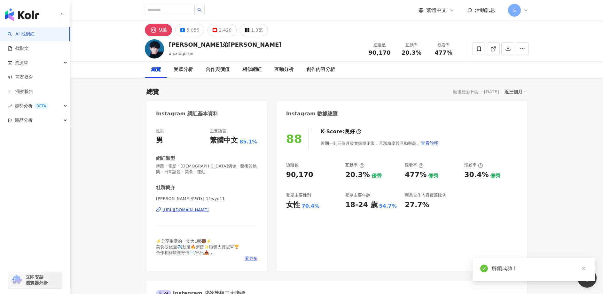
click at [204, 210] on div "https://www.instagram.com/11wyd11/" at bounding box center [185, 210] width 46 height 6
click at [188, 209] on div "https://www.instagram.com/11wyd11/" at bounding box center [185, 210] width 46 height 6
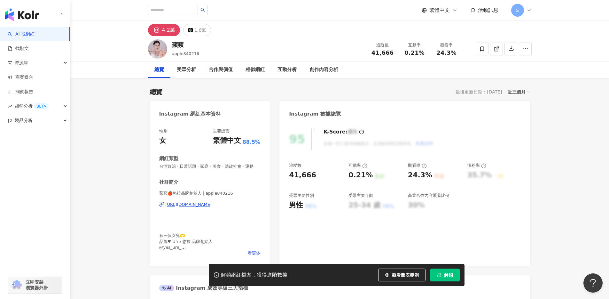
click at [203, 205] on div "[URL][DOMAIN_NAME]" at bounding box center [189, 204] width 46 height 6
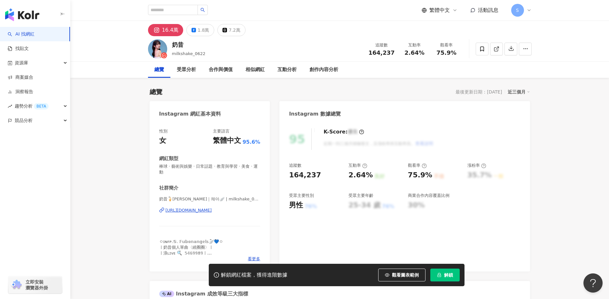
click at [212, 207] on div "https://www.instagram.com/milkshake_0622/" at bounding box center [189, 210] width 46 height 6
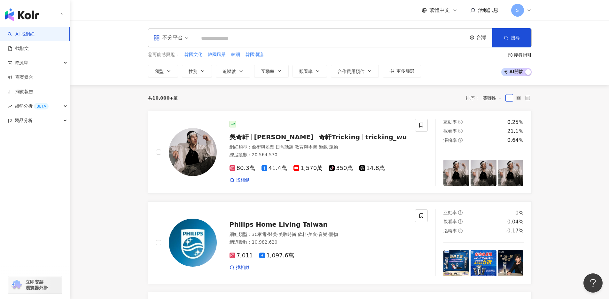
click at [277, 40] on input "search" at bounding box center [331, 38] width 267 height 12
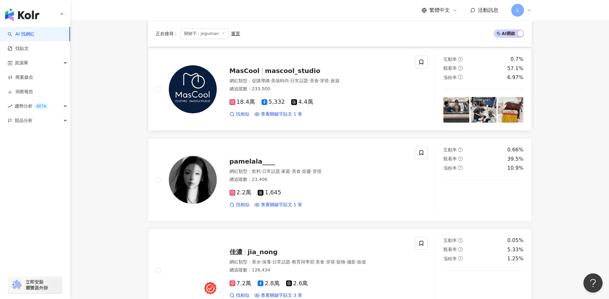
scroll to position [385, 0]
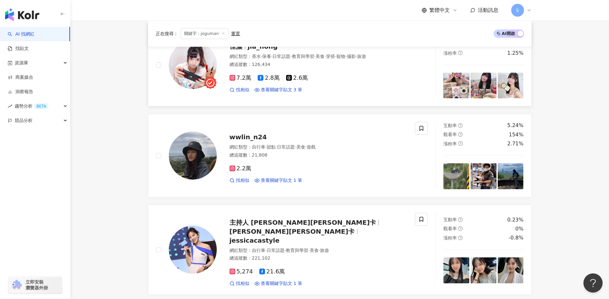
type input "*******"
click at [206, 63] on img at bounding box center [193, 65] width 48 height 48
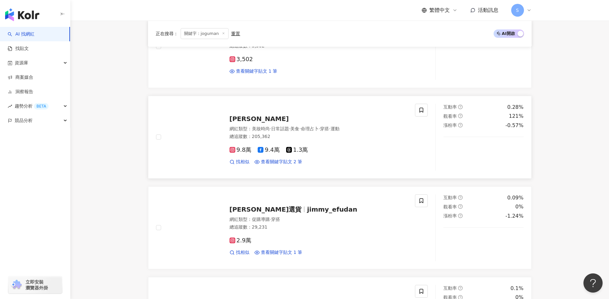
scroll to position [788, 0]
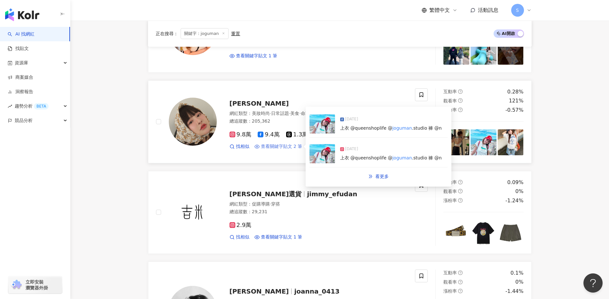
click at [290, 143] on span "查看關鍵字貼文 2 筆" at bounding box center [282, 146] width 42 height 6
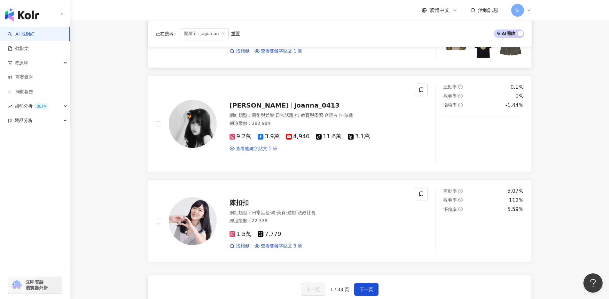
scroll to position [979, 0]
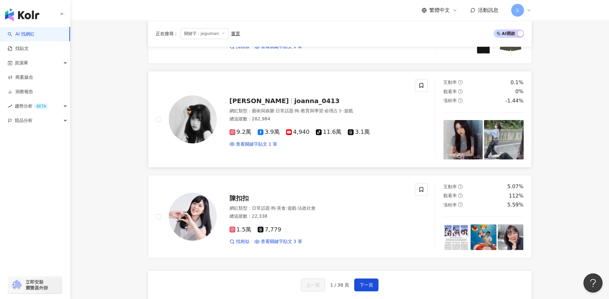
click at [208, 102] on img at bounding box center [193, 119] width 48 height 48
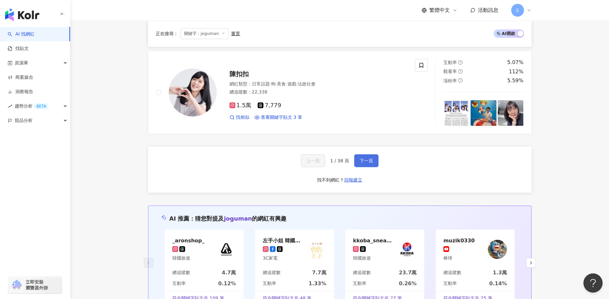
click at [365, 154] on button "下一頁" at bounding box center [366, 160] width 24 height 13
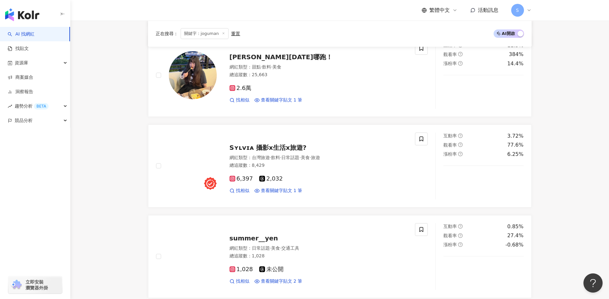
scroll to position [988, 0]
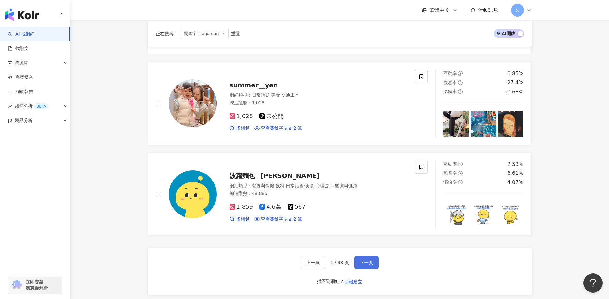
click at [370, 256] on button "下一頁" at bounding box center [366, 262] width 24 height 13
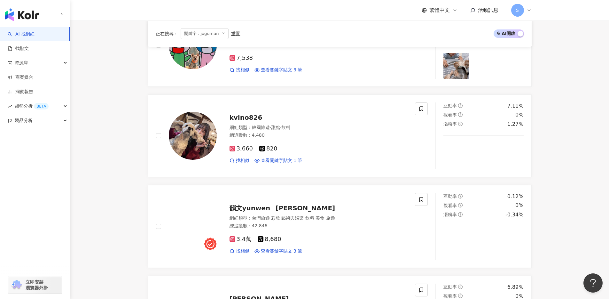
scroll to position [984, 0]
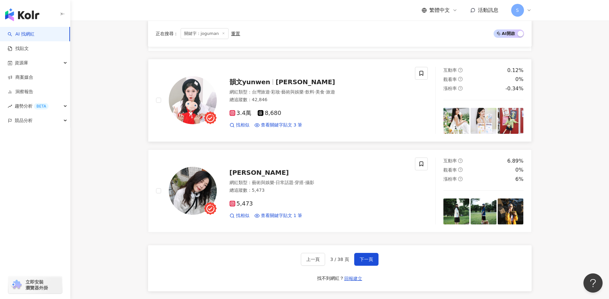
click at [204, 94] on img at bounding box center [193, 100] width 48 height 48
click at [374, 259] on button "下一頁" at bounding box center [366, 259] width 24 height 13
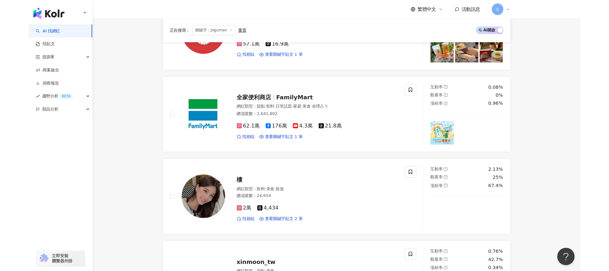
scroll to position [603, 0]
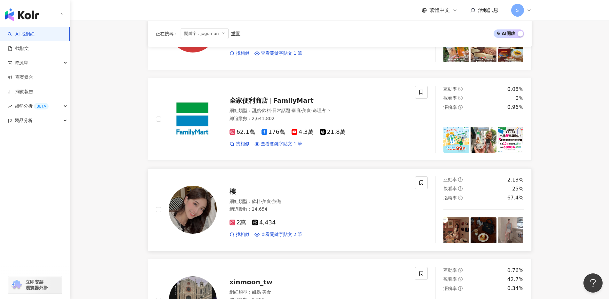
click at [209, 196] on img at bounding box center [193, 209] width 48 height 48
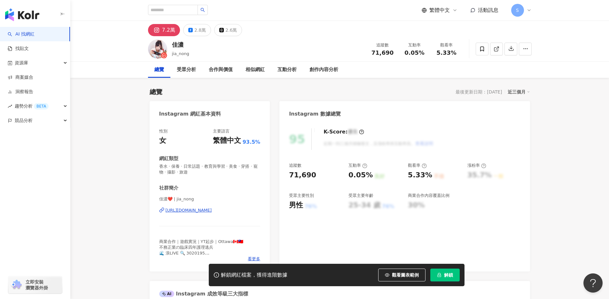
click at [216, 214] on div "佳濃❤️ | jia_nong https://www.instagram.com/jia_nong/" at bounding box center [209, 214] width 101 height 37
click at [212, 212] on div "https://www.instagram.com/jia_nong/" at bounding box center [189, 210] width 46 height 6
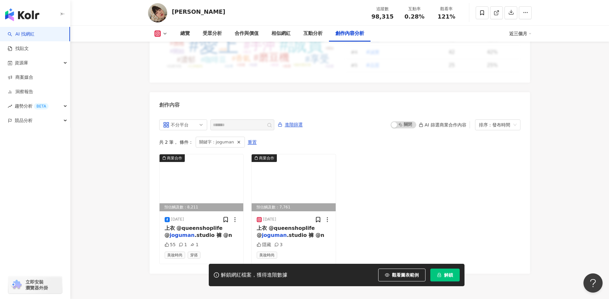
scroll to position [1954, 0]
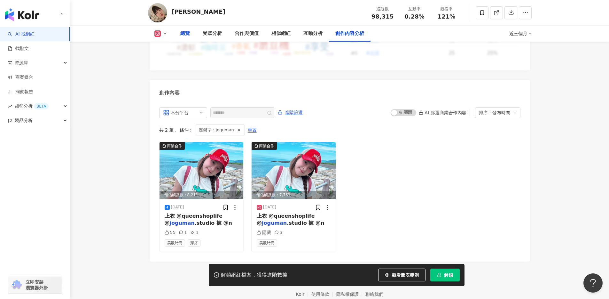
click at [189, 35] on div "總覽" at bounding box center [185, 34] width 10 height 8
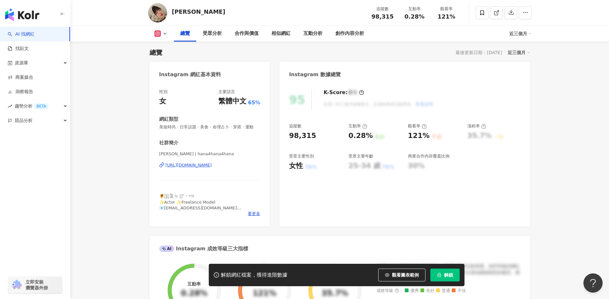
click at [212, 163] on div "https://www.instagram.com/hana4hana4hana/" at bounding box center [189, 165] width 46 height 6
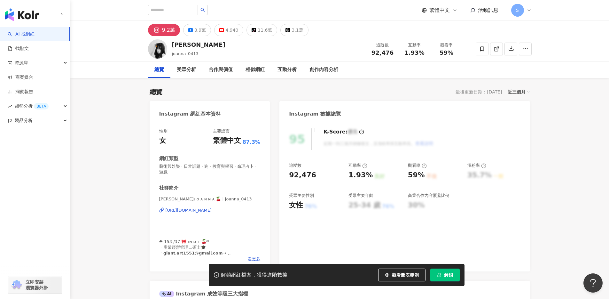
click at [212, 210] on div "https://www.instagram.com/joanna_0413/" at bounding box center [189, 210] width 46 height 6
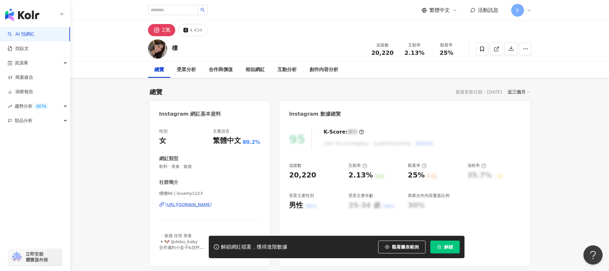
click at [212, 202] on div "[URL][DOMAIN_NAME]" at bounding box center [189, 204] width 46 height 6
